Goal: Task Accomplishment & Management: Use online tool/utility

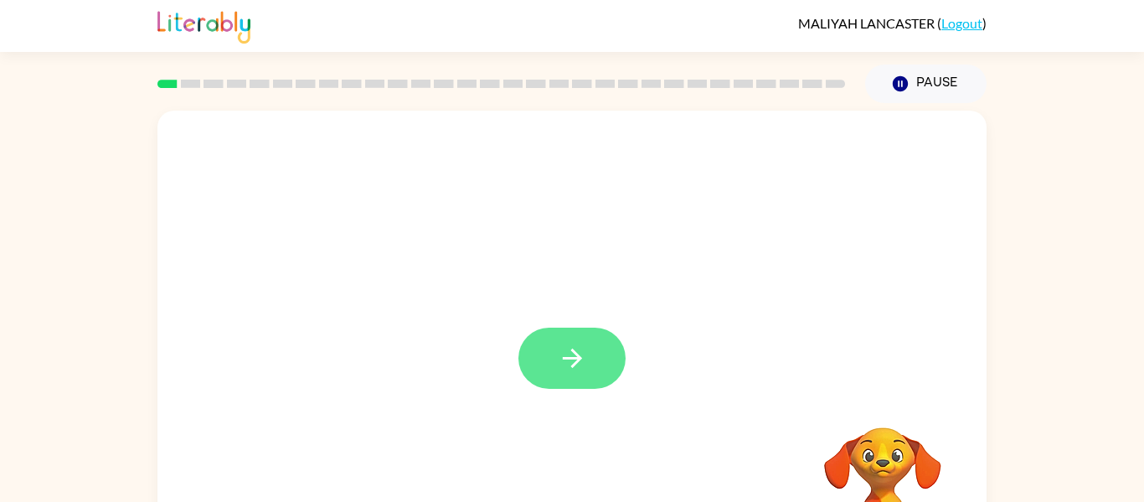
click at [569, 352] on icon "button" at bounding box center [572, 357] width 29 height 29
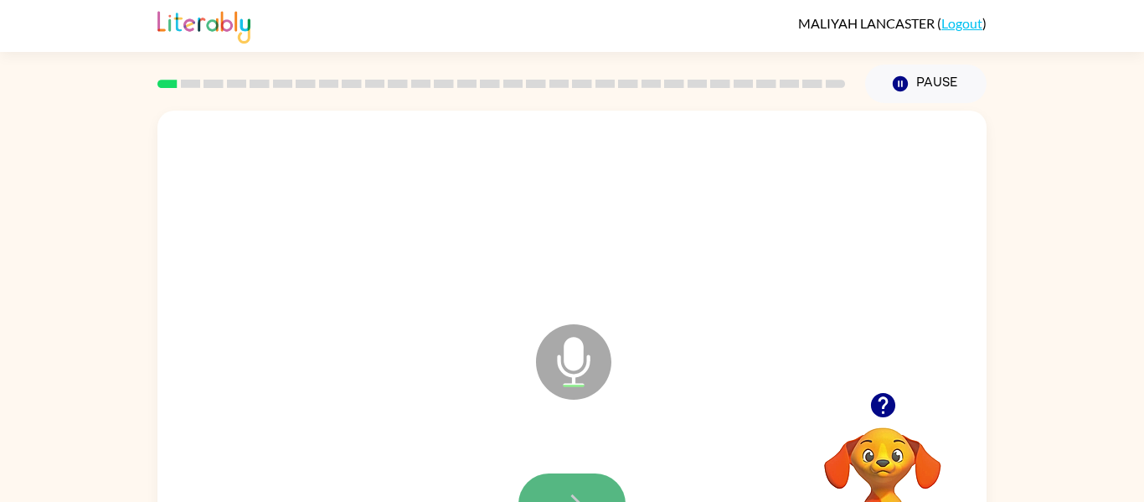
click at [575, 487] on button "button" at bounding box center [571, 503] width 107 height 61
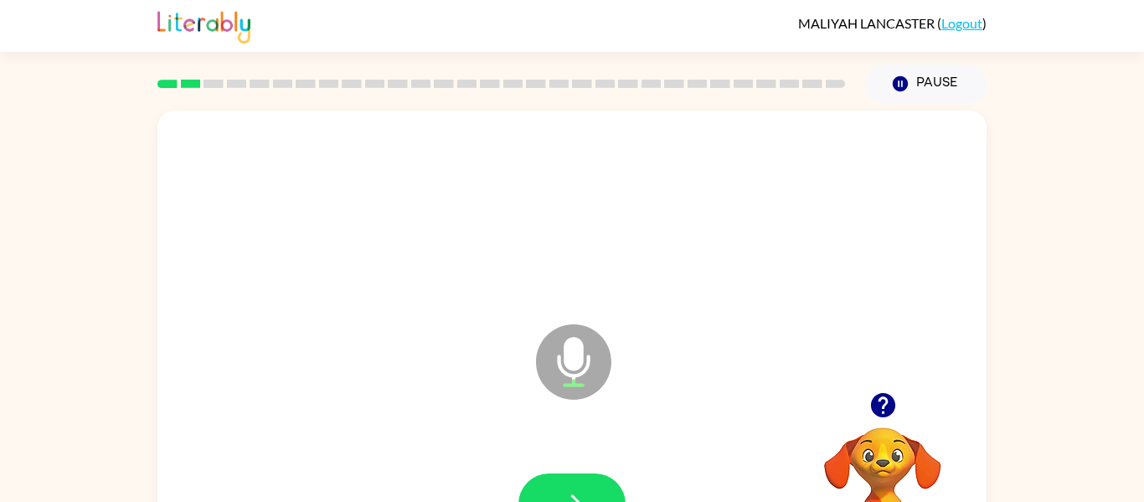
click at [575, 487] on button "button" at bounding box center [571, 503] width 107 height 61
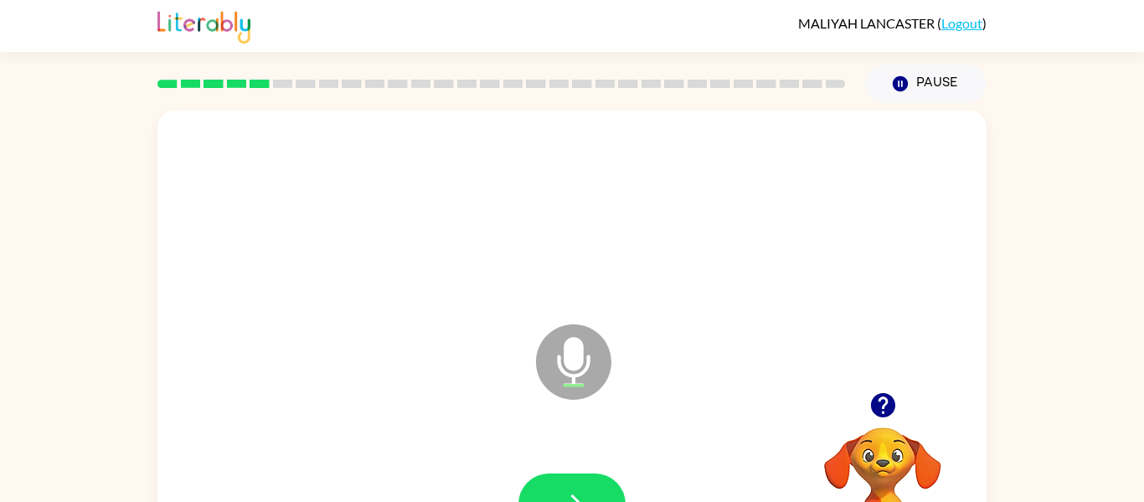
click at [575, 487] on button "button" at bounding box center [571, 503] width 107 height 61
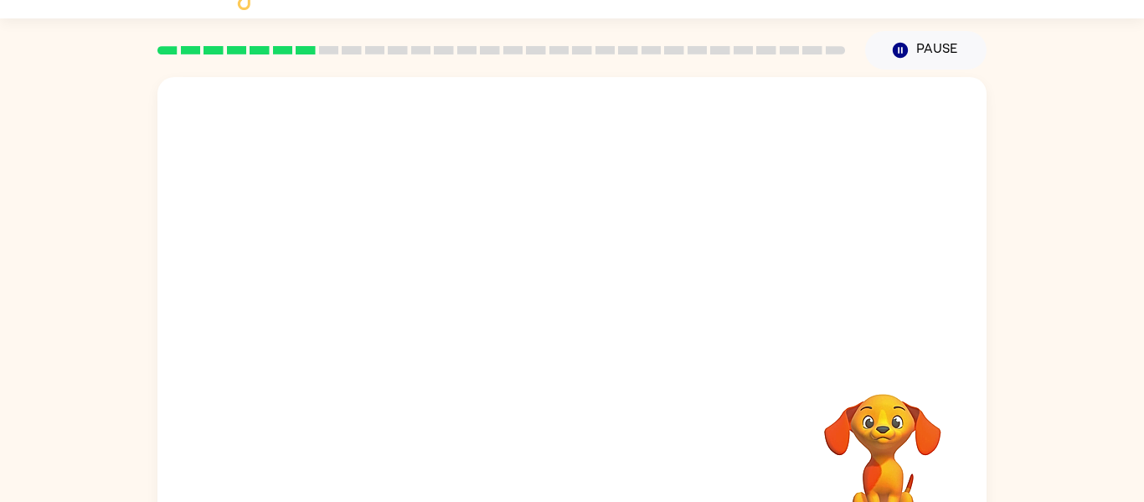
scroll to position [87, 0]
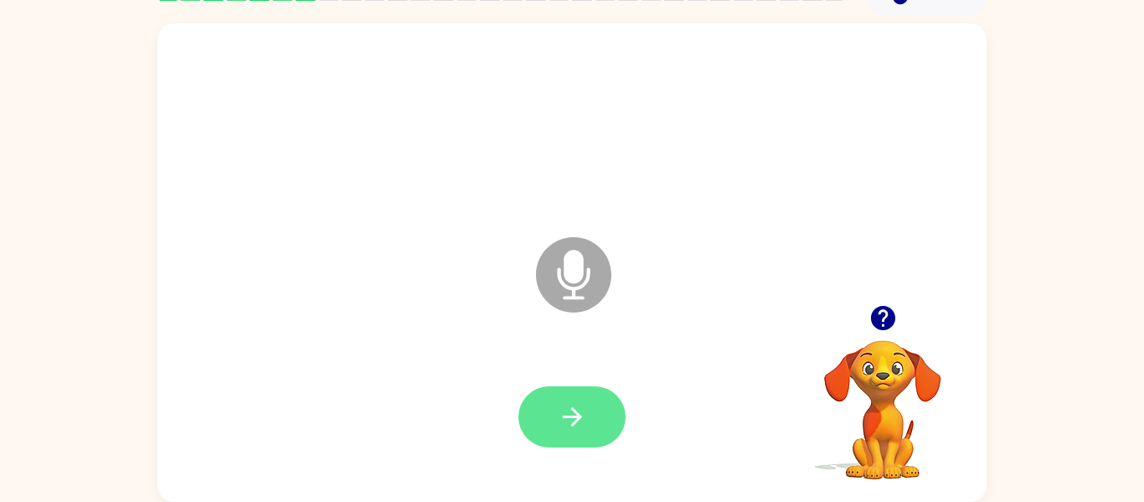
click at [558, 420] on icon "button" at bounding box center [572, 416] width 29 height 29
click at [884, 316] on icon "button" at bounding box center [882, 317] width 29 height 29
click at [582, 420] on icon "button" at bounding box center [572, 416] width 29 height 29
click at [581, 421] on icon "button" at bounding box center [572, 416] width 29 height 29
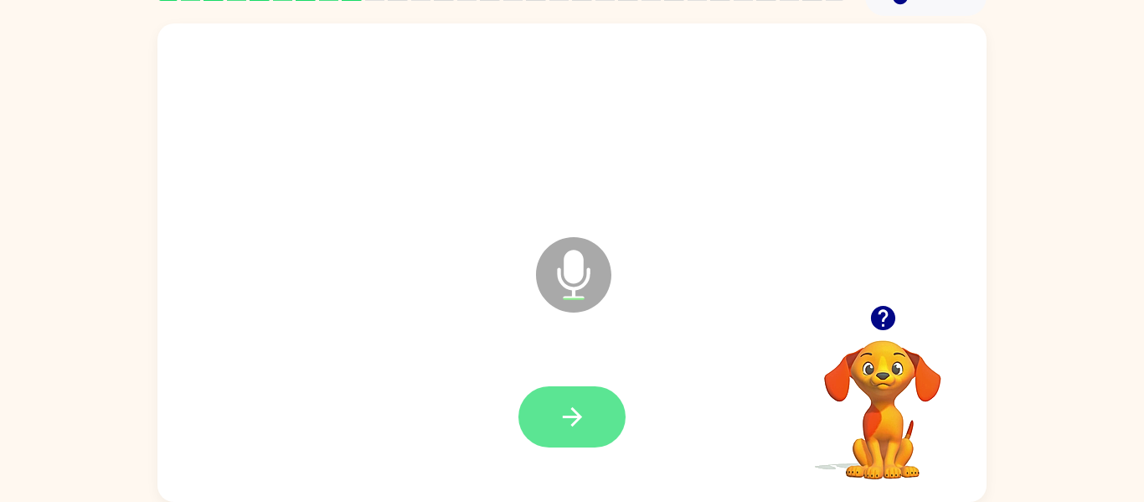
click at [595, 399] on button "button" at bounding box center [571, 416] width 107 height 61
click at [876, 317] on icon "button" at bounding box center [882, 318] width 24 height 24
click at [552, 389] on button "button" at bounding box center [571, 416] width 107 height 61
click at [874, 319] on icon "button" at bounding box center [882, 318] width 24 height 24
click at [593, 409] on button "button" at bounding box center [571, 416] width 107 height 61
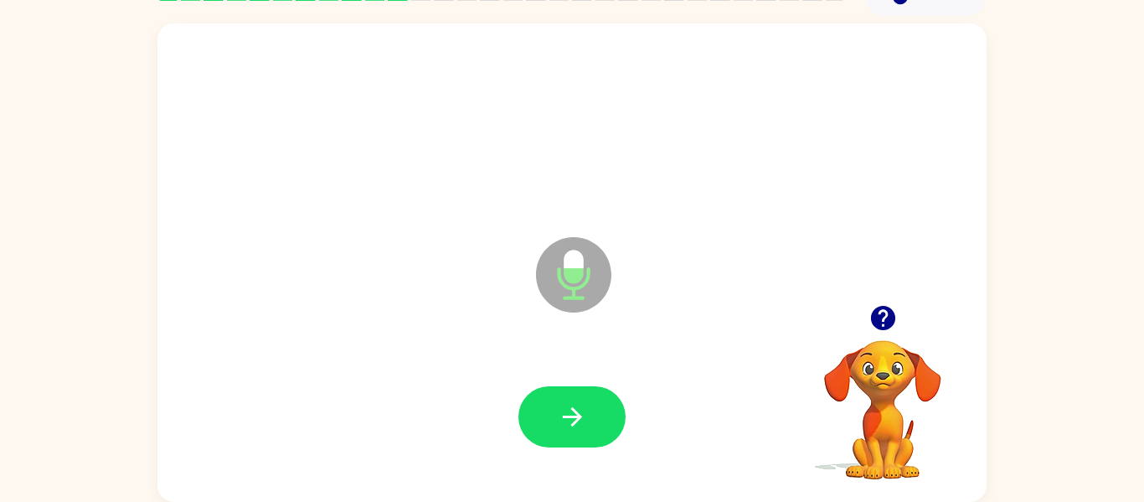
click at [593, 409] on button "button" at bounding box center [571, 416] width 107 height 61
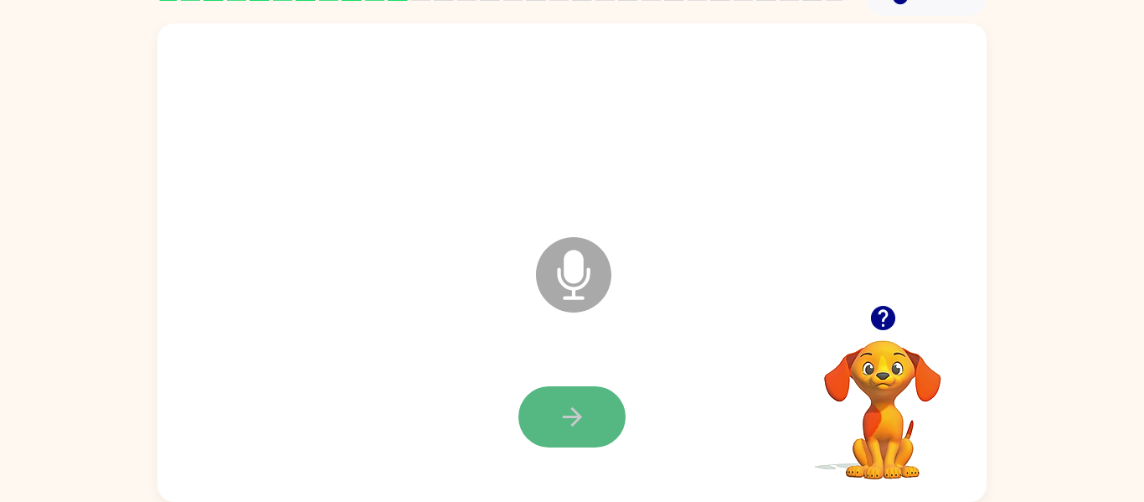
click at [594, 410] on button "button" at bounding box center [571, 416] width 107 height 61
click at [594, 409] on button "button" at bounding box center [571, 416] width 107 height 61
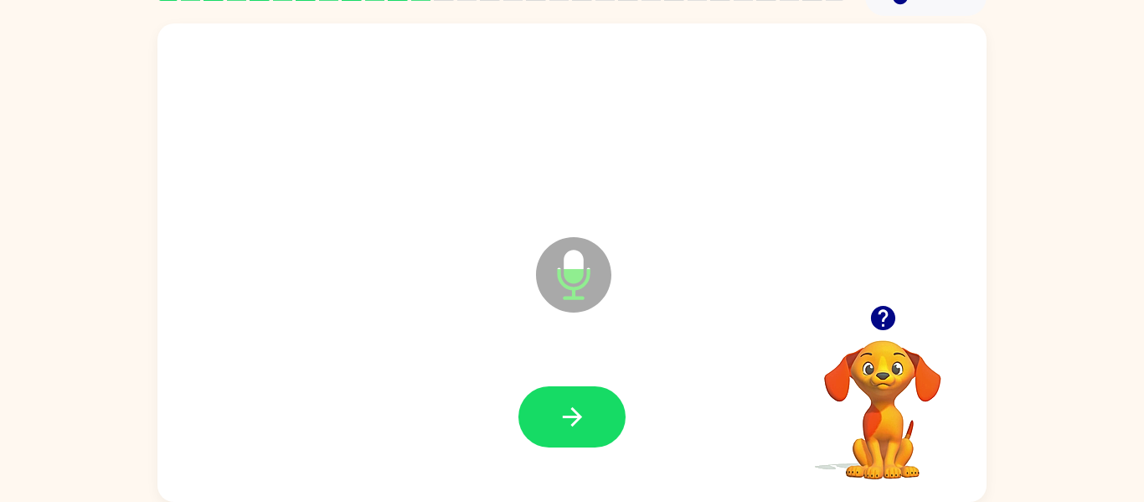
click at [594, 409] on button "button" at bounding box center [571, 416] width 107 height 61
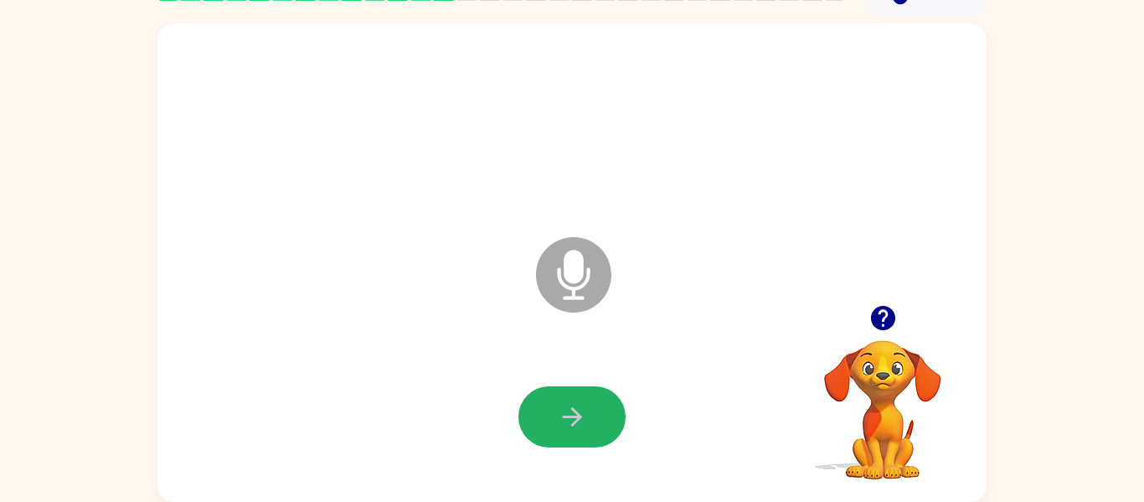
click at [594, 409] on button "button" at bounding box center [571, 416] width 107 height 61
click at [595, 415] on button "button" at bounding box center [571, 416] width 107 height 61
click at [595, 416] on button "button" at bounding box center [571, 416] width 107 height 61
click at [585, 400] on button "button" at bounding box center [571, 416] width 107 height 61
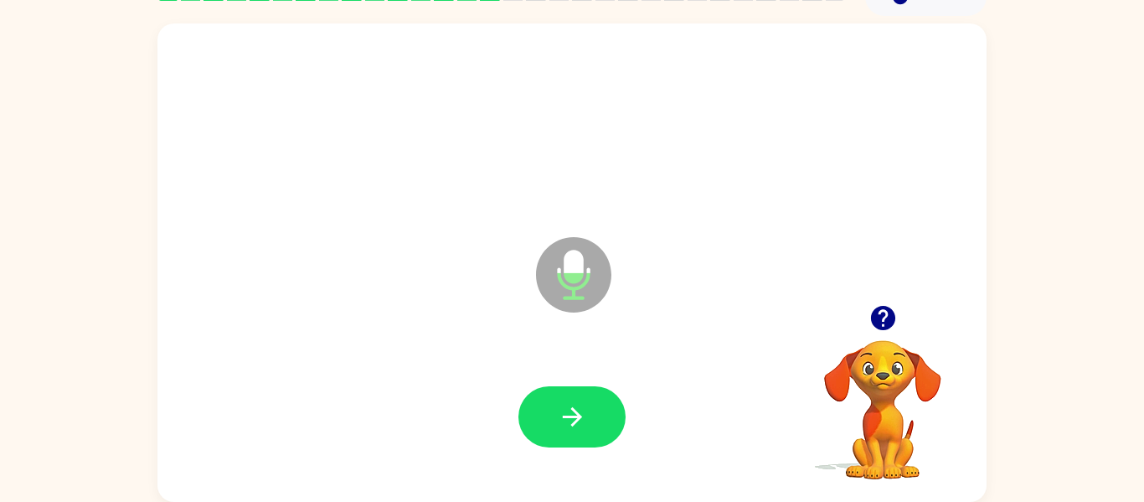
drag, startPoint x: 585, startPoint y: 400, endPoint x: 1134, endPoint y: 358, distance: 550.2
click at [1134, 358] on html "[PERSON_NAME] ( Logout ) Pause Pause Microphone The Microphone is here when it …" at bounding box center [572, 207] width 1144 height 589
click at [891, 316] on icon "button" at bounding box center [882, 318] width 24 height 24
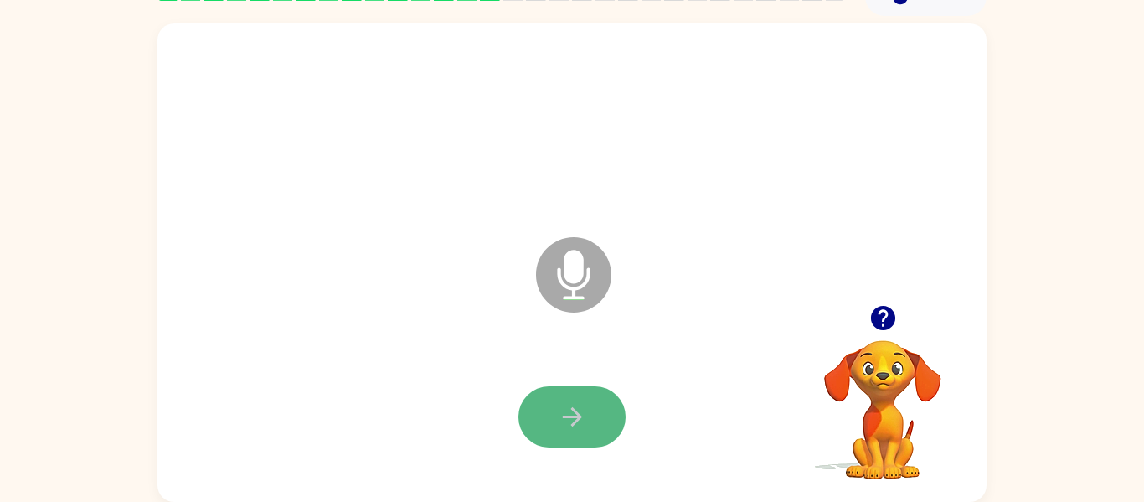
click at [589, 421] on button "button" at bounding box center [571, 416] width 107 height 61
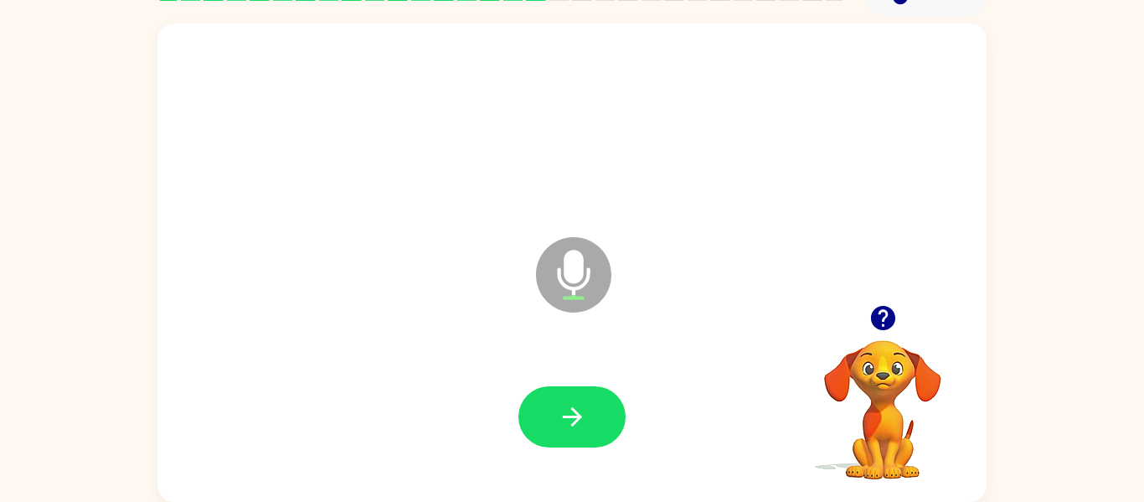
click at [589, 421] on button "button" at bounding box center [571, 416] width 107 height 61
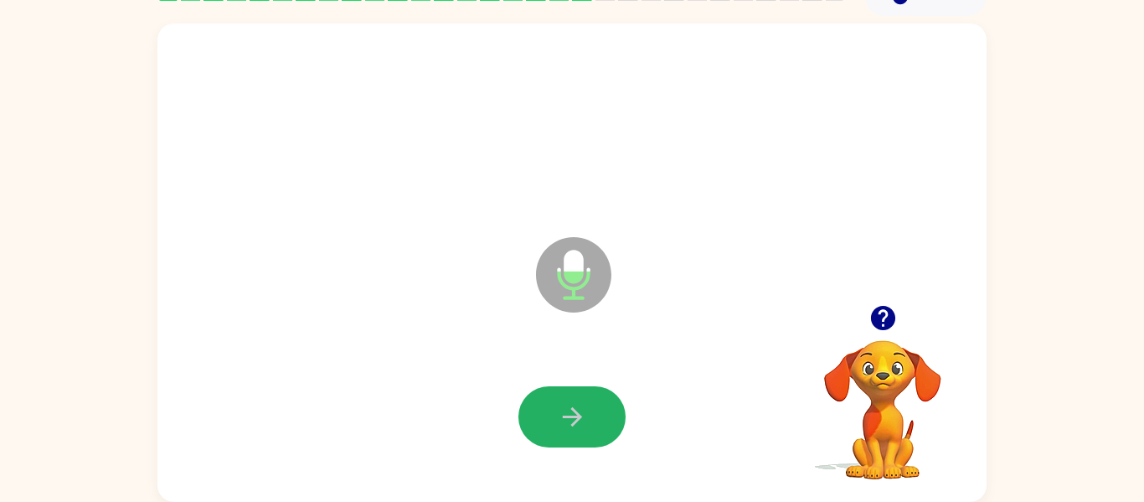
click at [589, 421] on button "button" at bounding box center [571, 416] width 107 height 61
click at [588, 422] on button "button" at bounding box center [571, 416] width 107 height 61
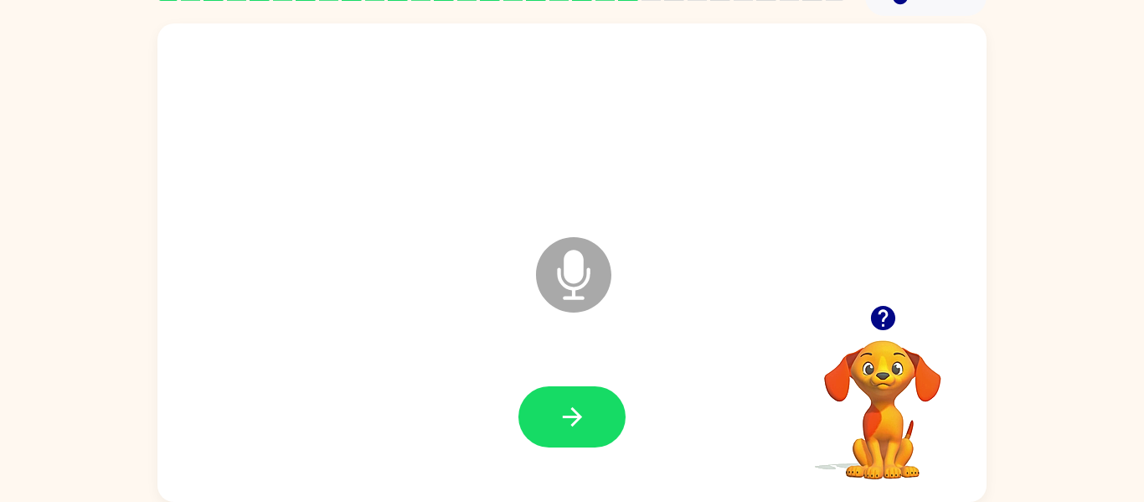
click at [588, 422] on button "button" at bounding box center [571, 416] width 107 height 61
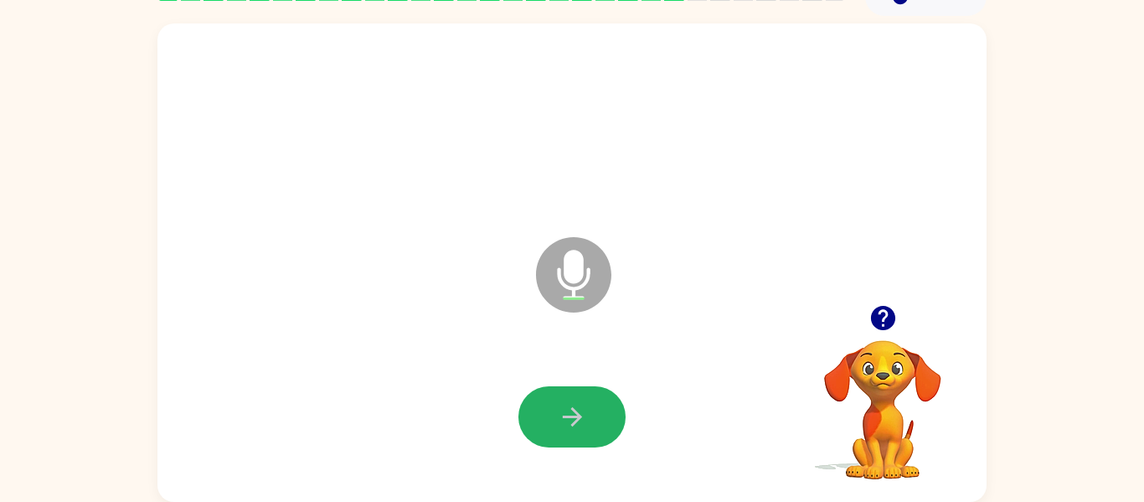
click at [588, 422] on button "button" at bounding box center [571, 416] width 107 height 61
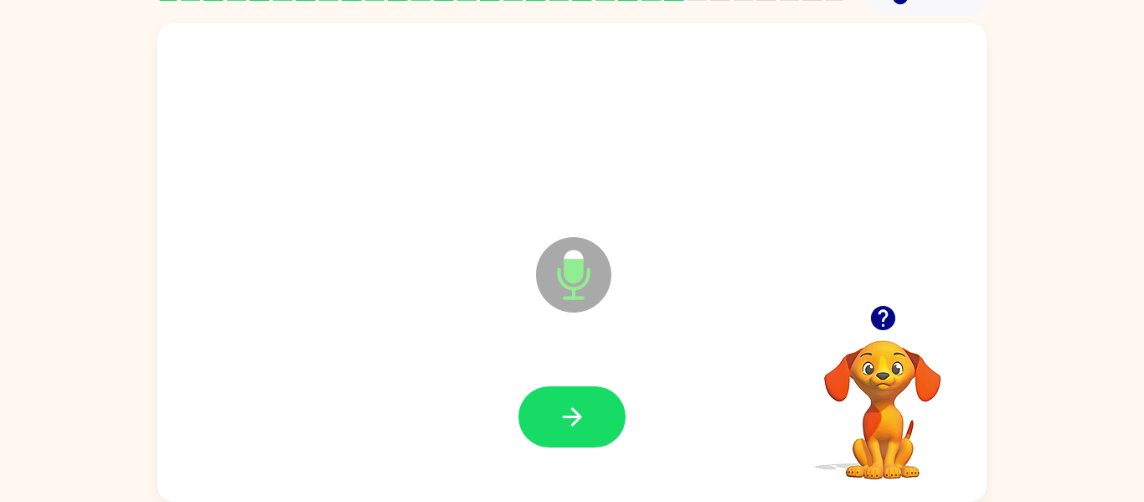
click at [588, 422] on button "button" at bounding box center [571, 416] width 107 height 61
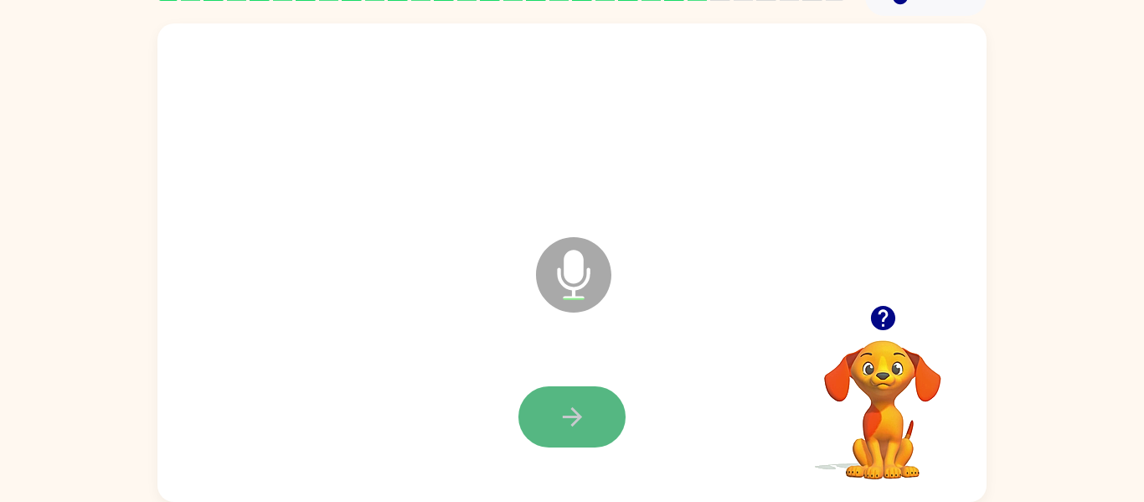
click at [589, 431] on button "button" at bounding box center [571, 416] width 107 height 61
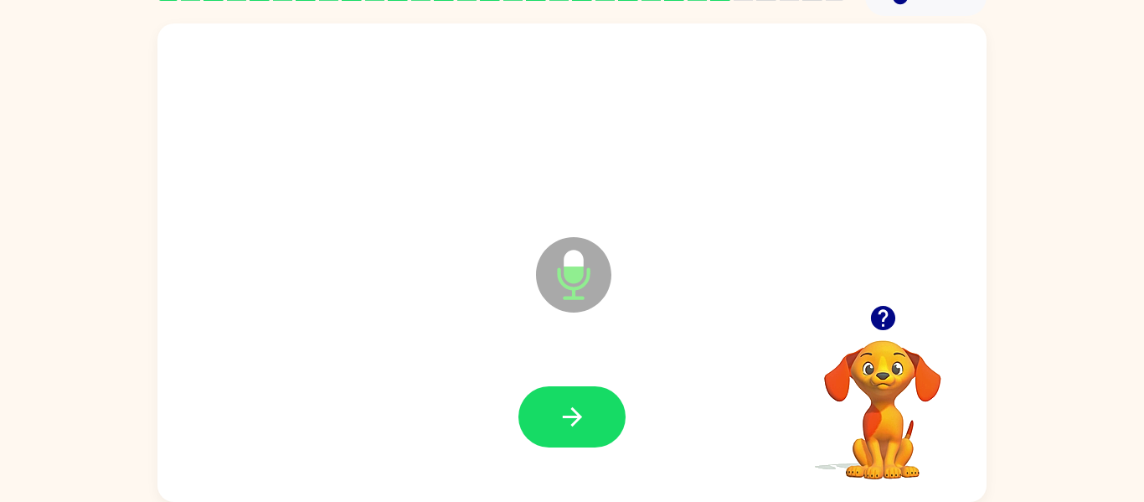
click at [589, 431] on button "button" at bounding box center [571, 416] width 107 height 61
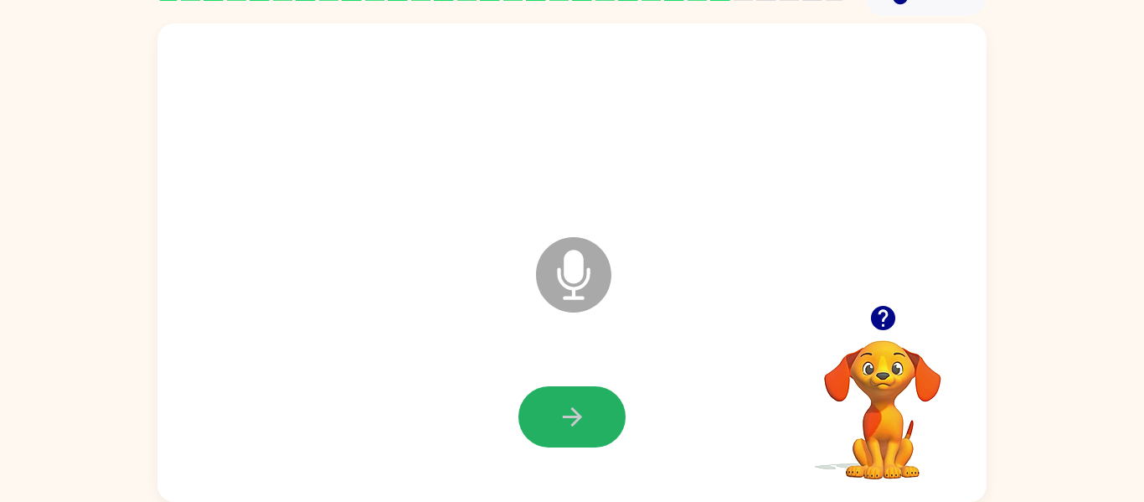
click at [589, 431] on button "button" at bounding box center [571, 416] width 107 height 61
click at [881, 307] on icon "button" at bounding box center [882, 318] width 24 height 24
click at [532, 422] on button "button" at bounding box center [571, 416] width 107 height 61
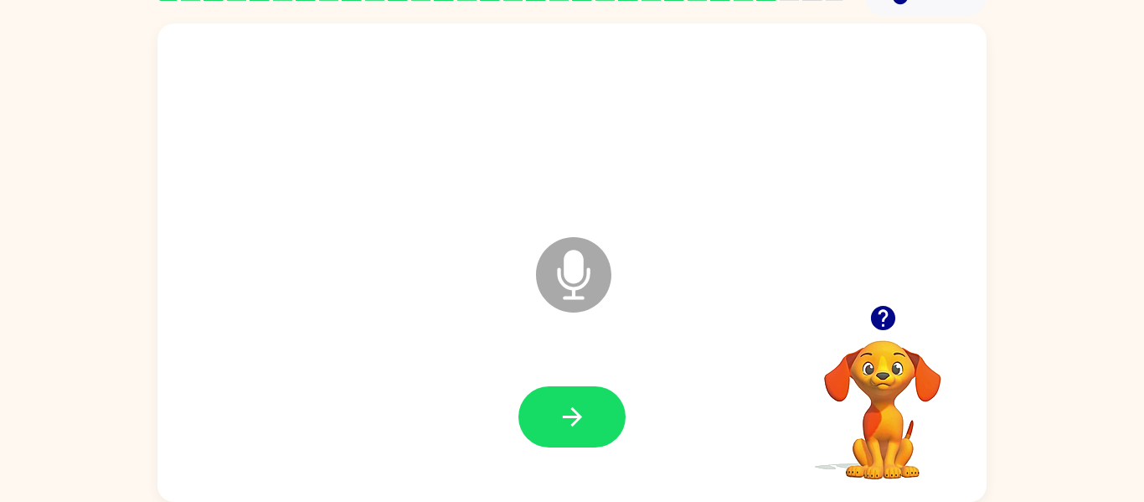
click at [888, 324] on icon "button" at bounding box center [882, 318] width 24 height 24
click at [539, 420] on button "button" at bounding box center [571, 416] width 107 height 61
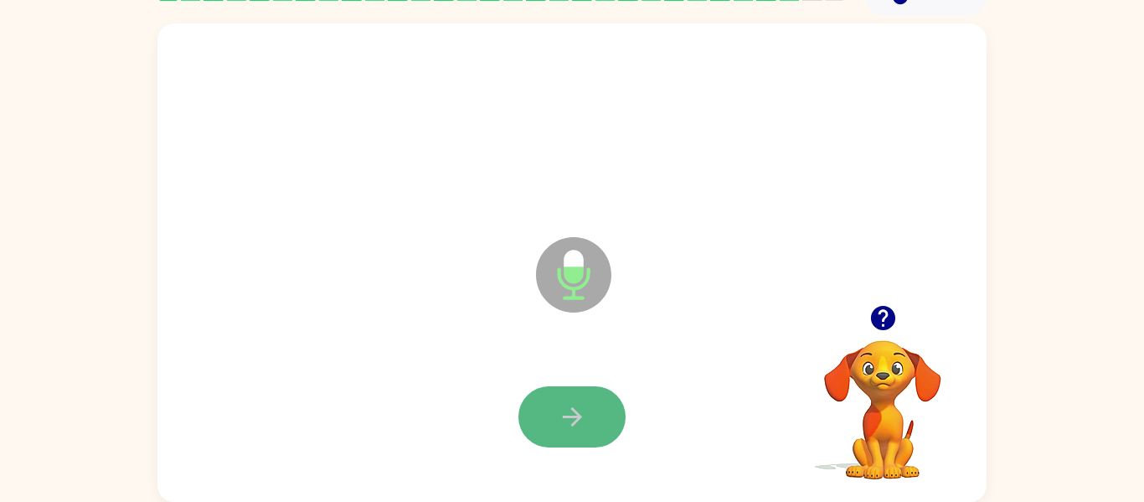
click at [539, 420] on button "button" at bounding box center [571, 416] width 107 height 61
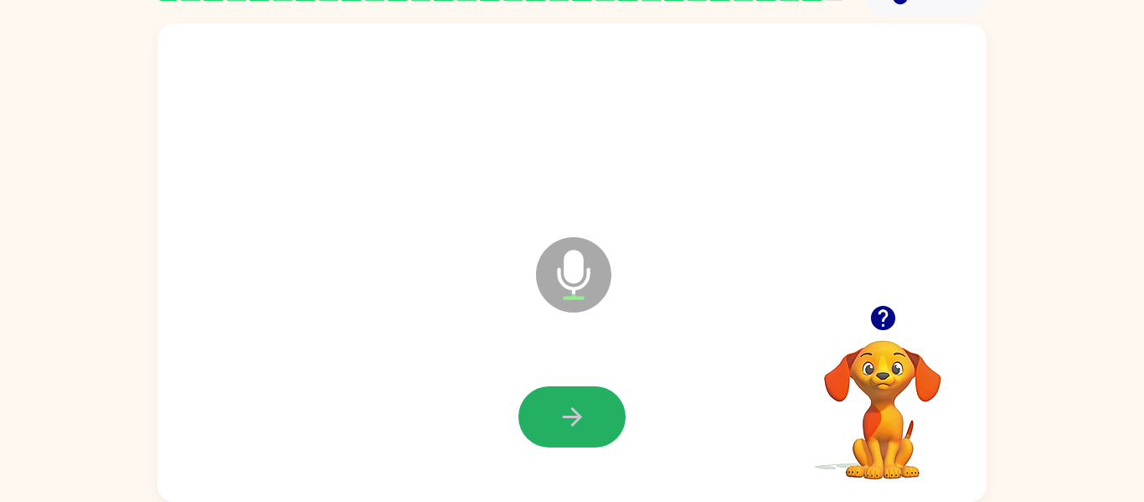
click at [539, 420] on button "button" at bounding box center [571, 416] width 107 height 61
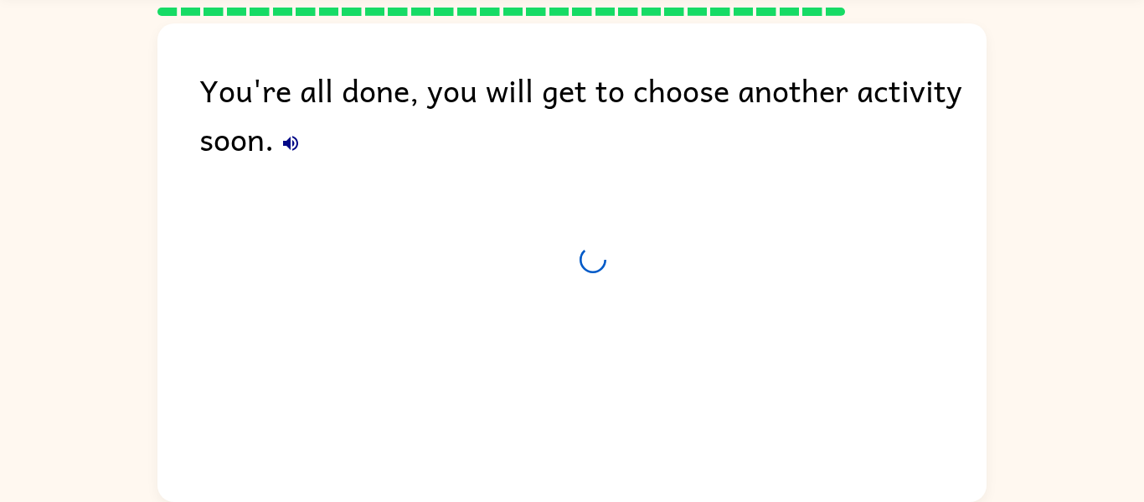
scroll to position [57, 0]
